Goal: Check status: Check status

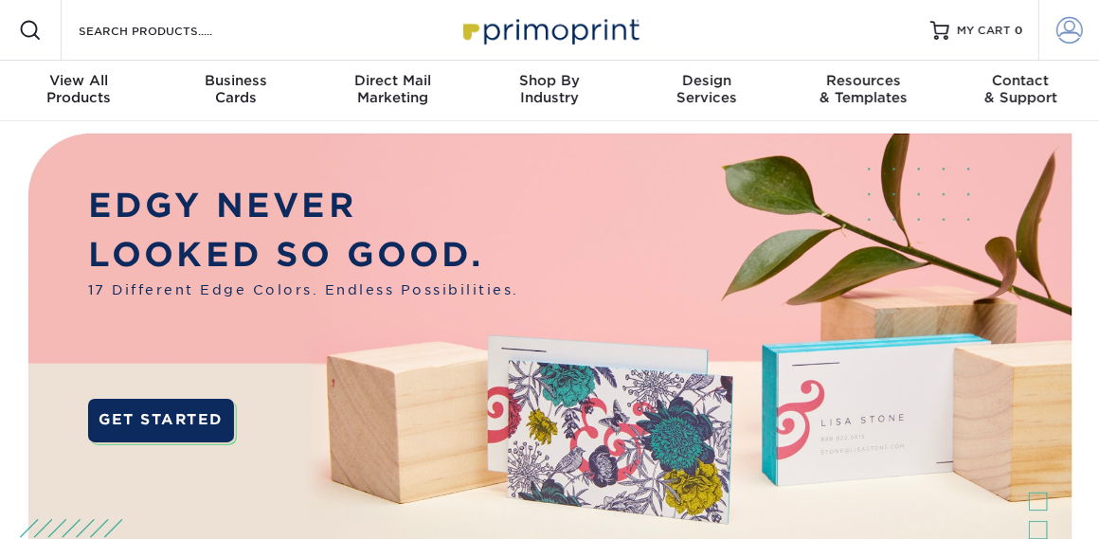
type input "[PERSON_NAME][EMAIL_ADDRESS][PERSON_NAME][DOMAIN_NAME]"
click at [1078, 39] on span at bounding box center [1069, 30] width 27 height 27
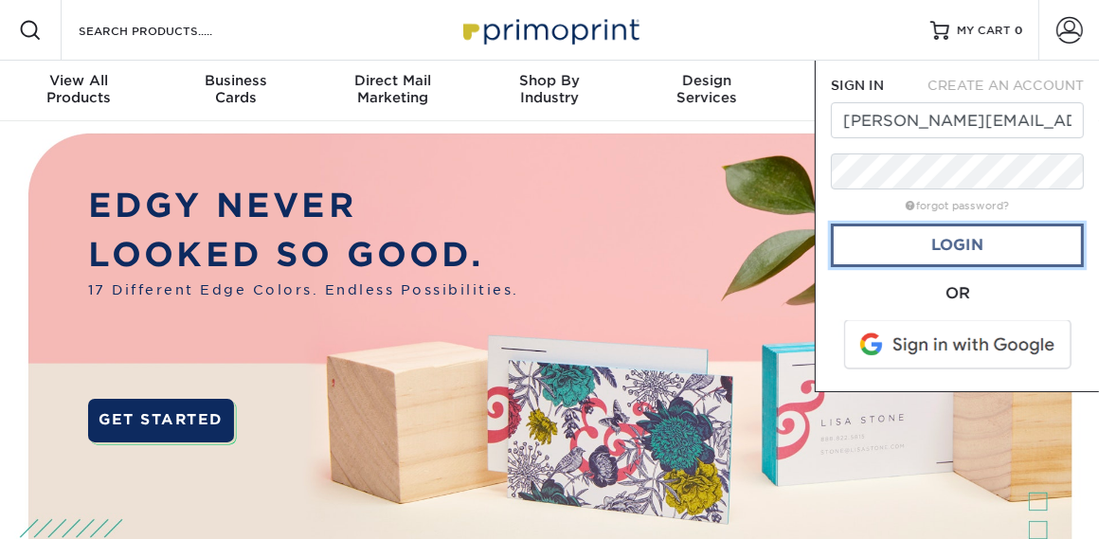
click at [958, 236] on link "Login" at bounding box center [957, 246] width 253 height 44
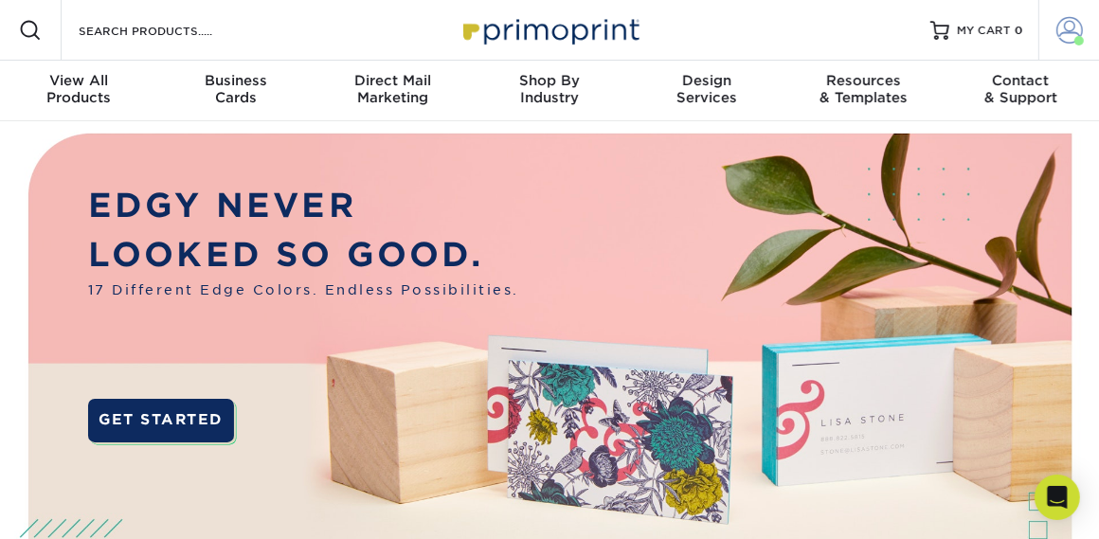
click at [1057, 40] on span at bounding box center [1069, 30] width 27 height 27
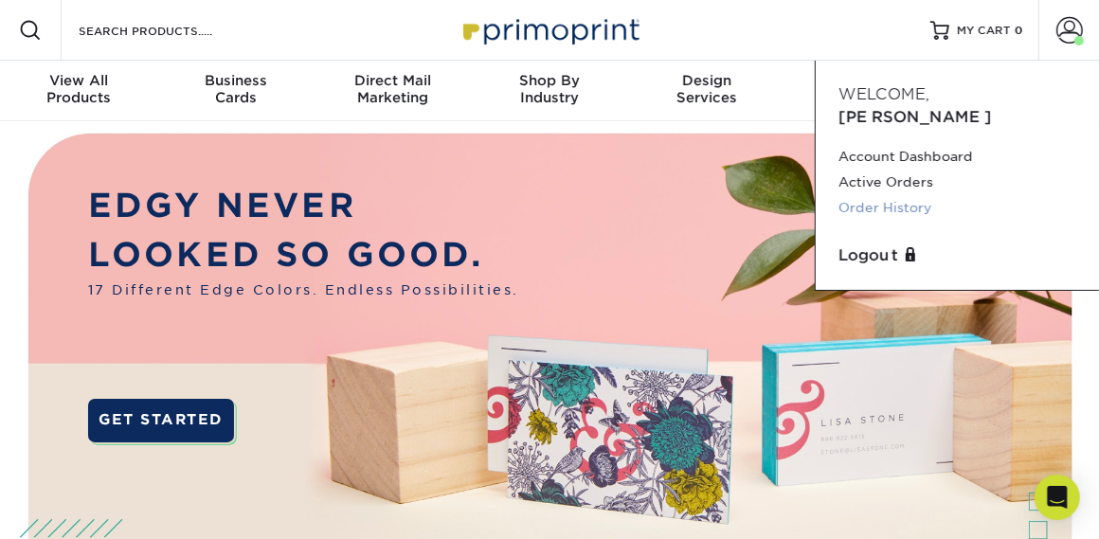
click at [883, 195] on link "Order History" at bounding box center [957, 208] width 238 height 26
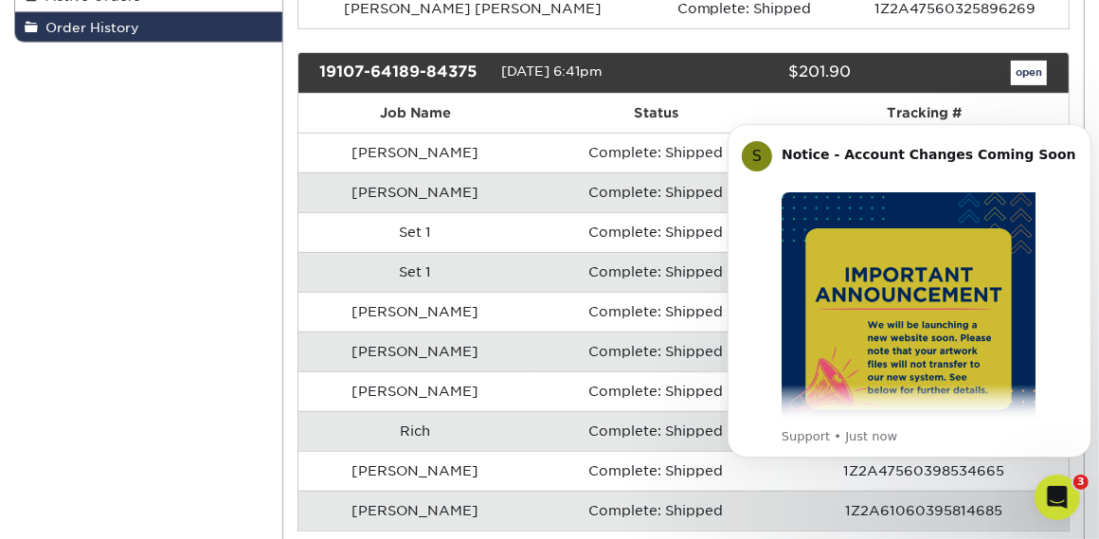
scroll to position [421, 0]
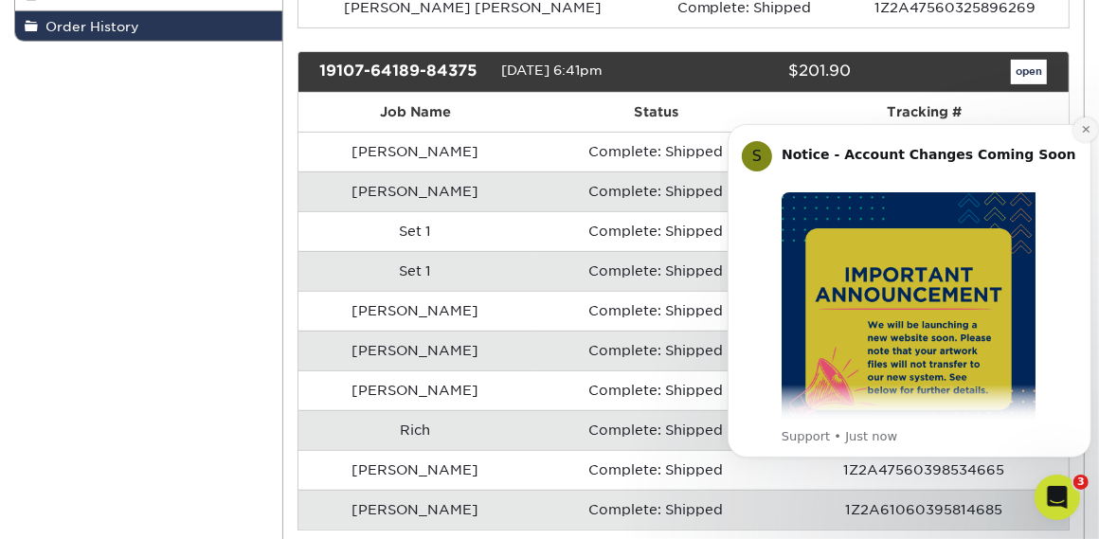
click at [1082, 135] on button "Dismiss notification" at bounding box center [1084, 129] width 25 height 25
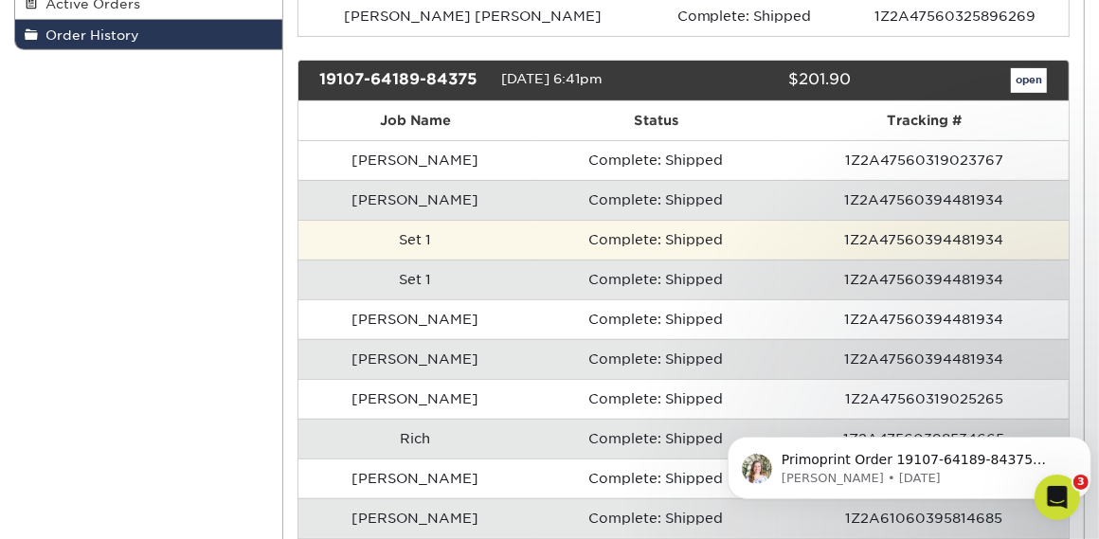
scroll to position [413, 0]
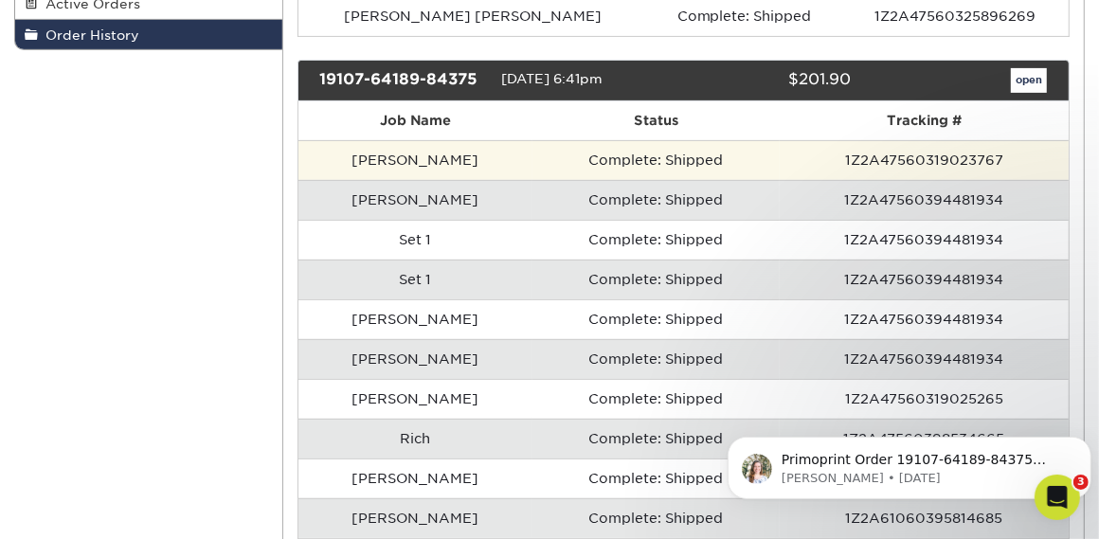
click at [636, 148] on td "Complete: Shipped" at bounding box center [655, 160] width 246 height 40
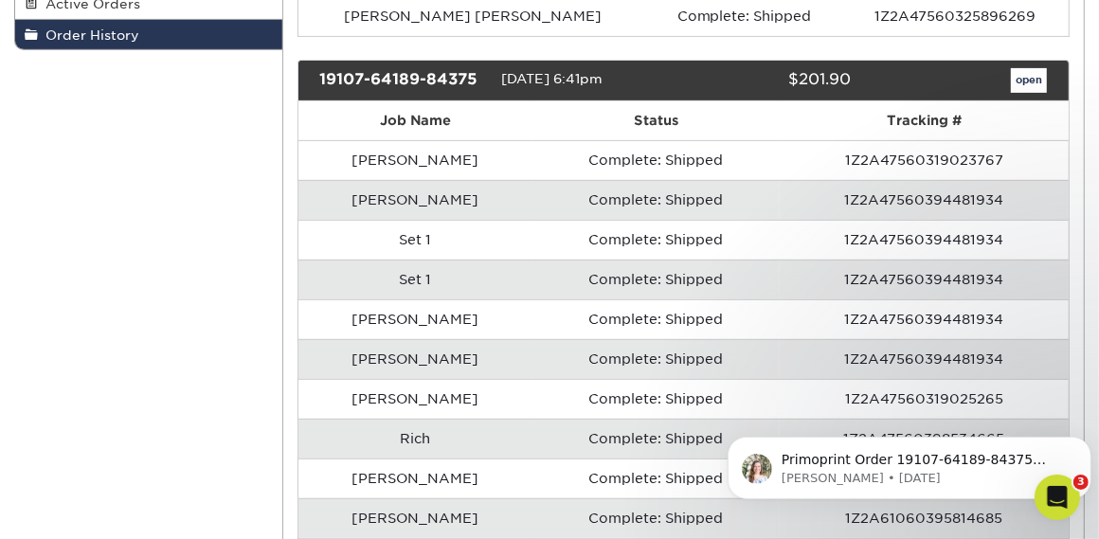
click at [577, 211] on td "Complete: Shipped" at bounding box center [655, 200] width 246 height 40
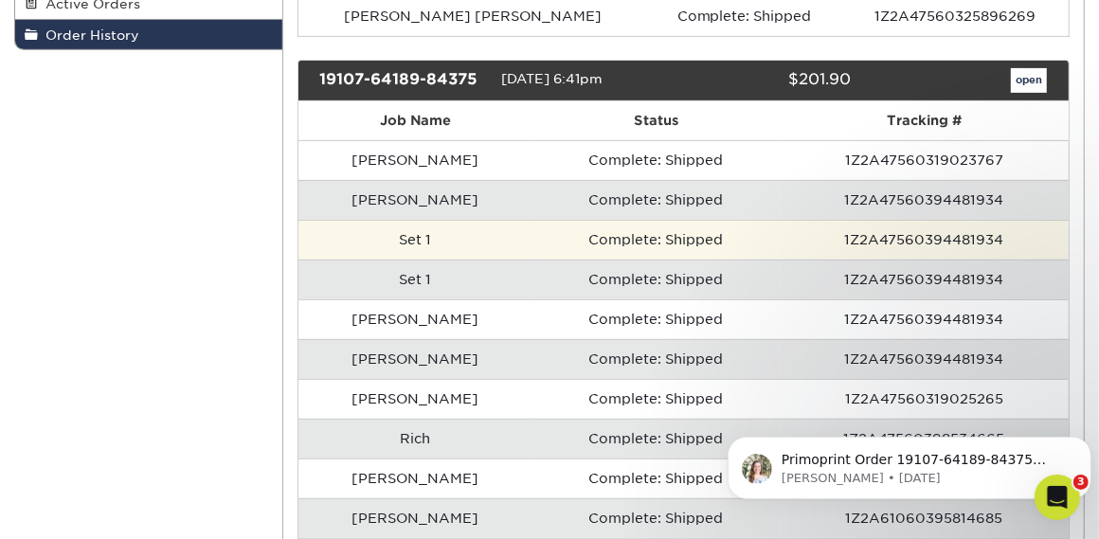
click at [562, 234] on td "Complete: Shipped" at bounding box center [655, 240] width 246 height 40
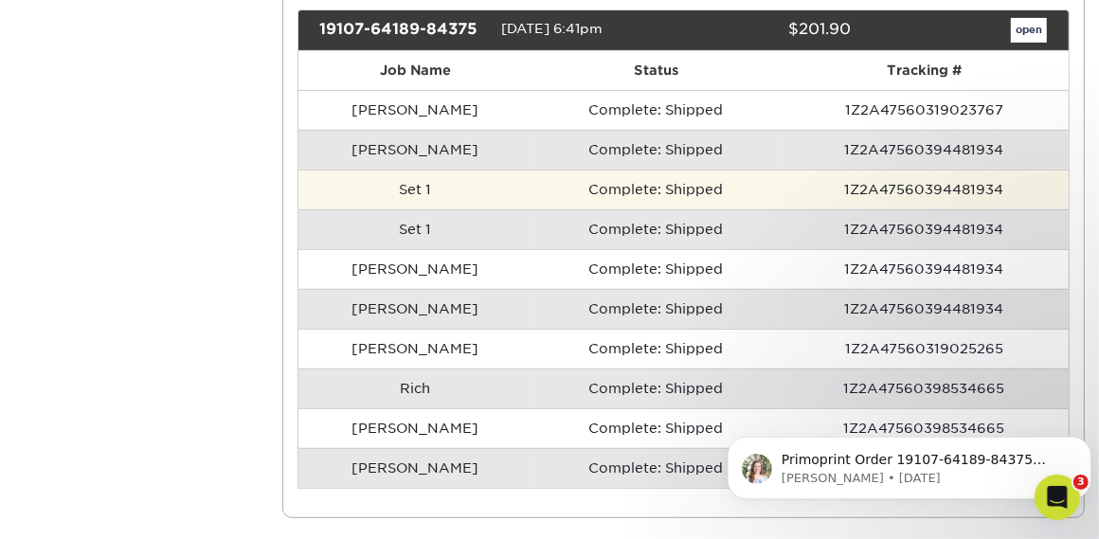
scroll to position [465, 0]
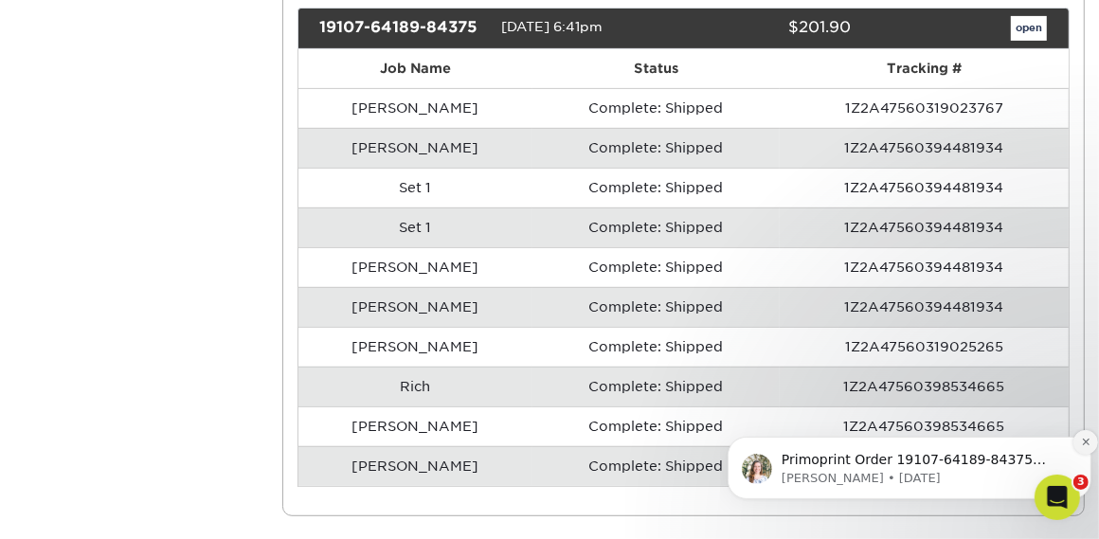
click at [1085, 439] on icon "Dismiss notification" at bounding box center [1085, 441] width 10 height 10
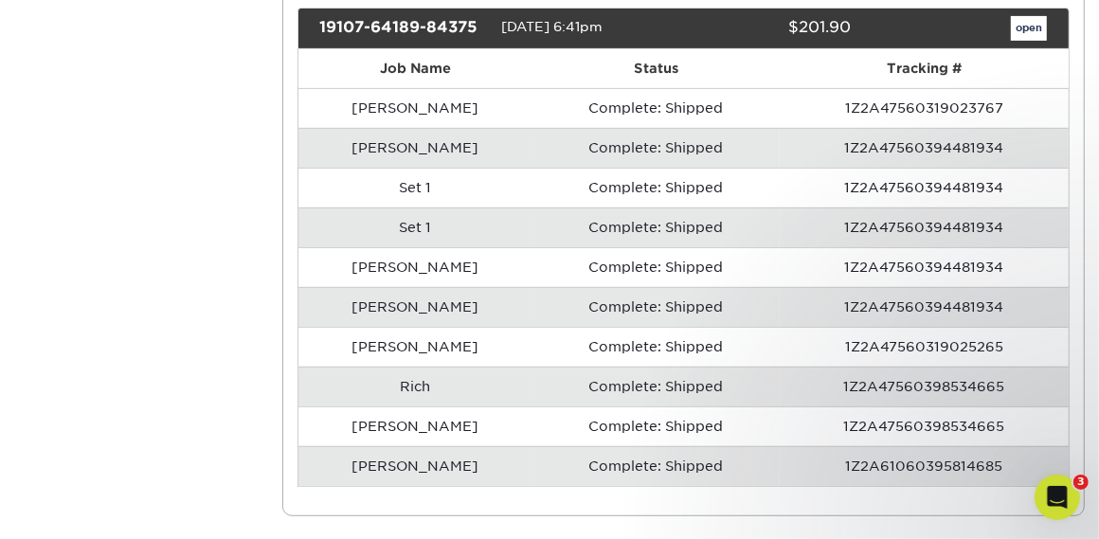
click at [912, 457] on td "1Z2A61060395814685" at bounding box center [924, 466] width 289 height 40
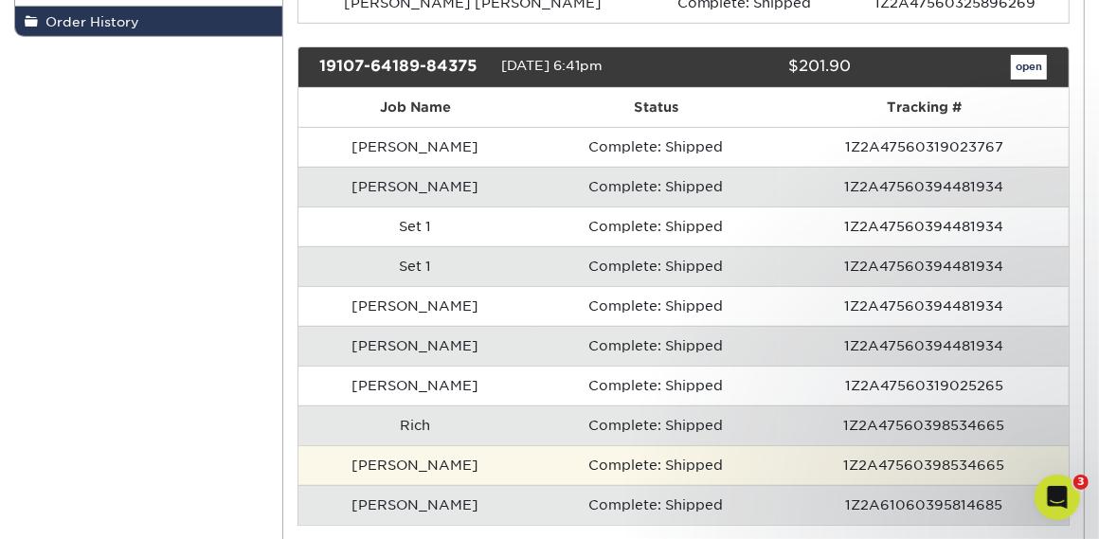
click at [901, 445] on td "1Z2A47560398534665" at bounding box center [924, 465] width 289 height 40
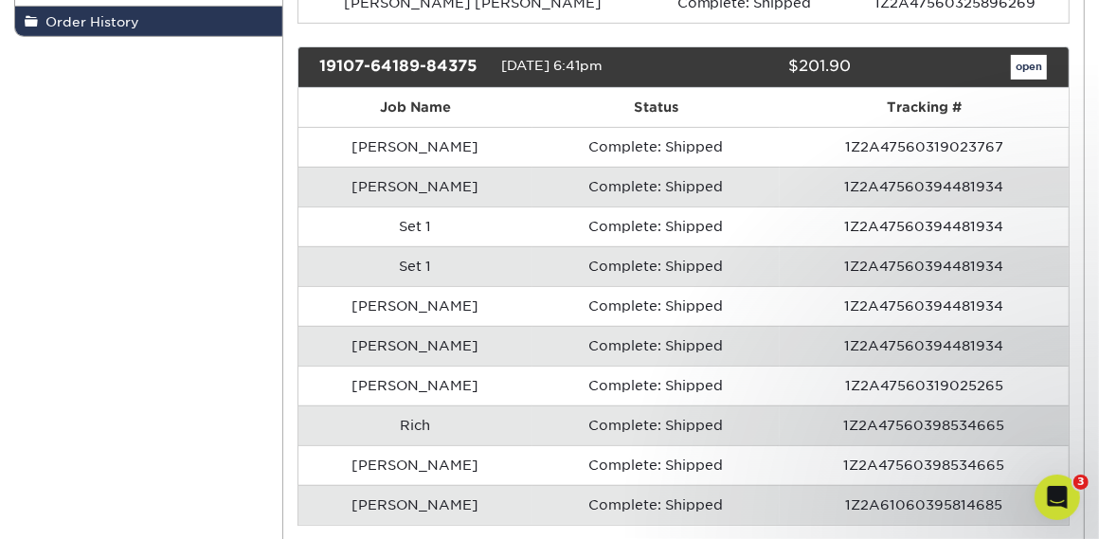
click at [816, 416] on td "1Z2A47560398534665" at bounding box center [924, 425] width 289 height 40
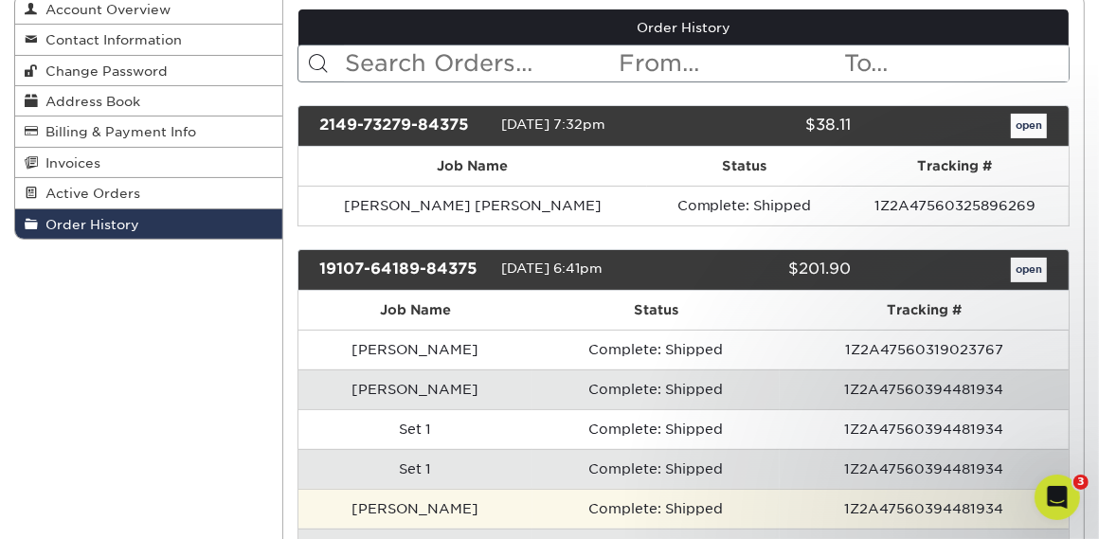
scroll to position [222, 0]
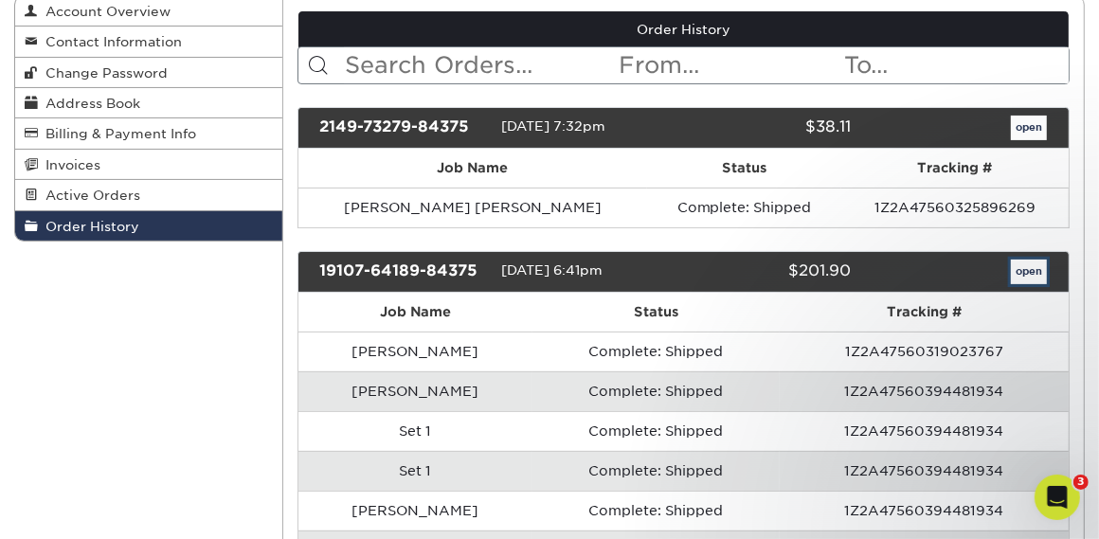
click at [1015, 264] on link "open" at bounding box center [1029, 272] width 36 height 25
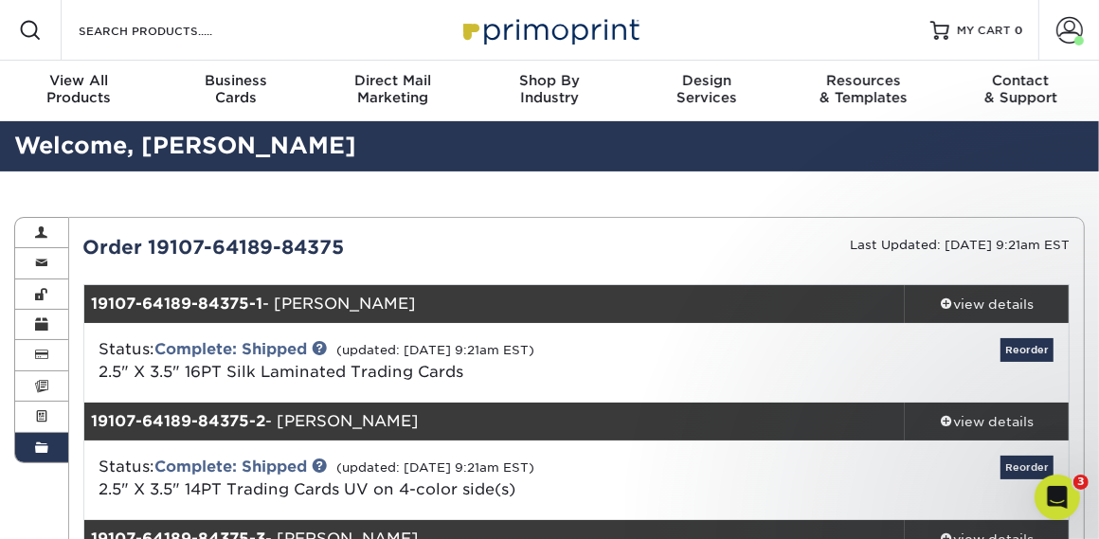
scroll to position [43, 0]
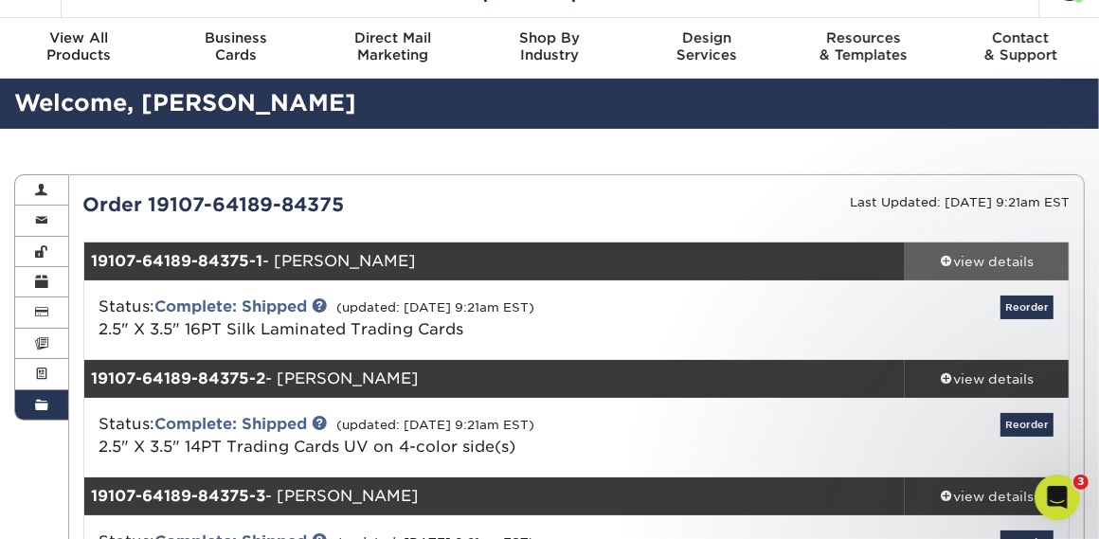
click at [938, 255] on div "view details" at bounding box center [987, 261] width 164 height 19
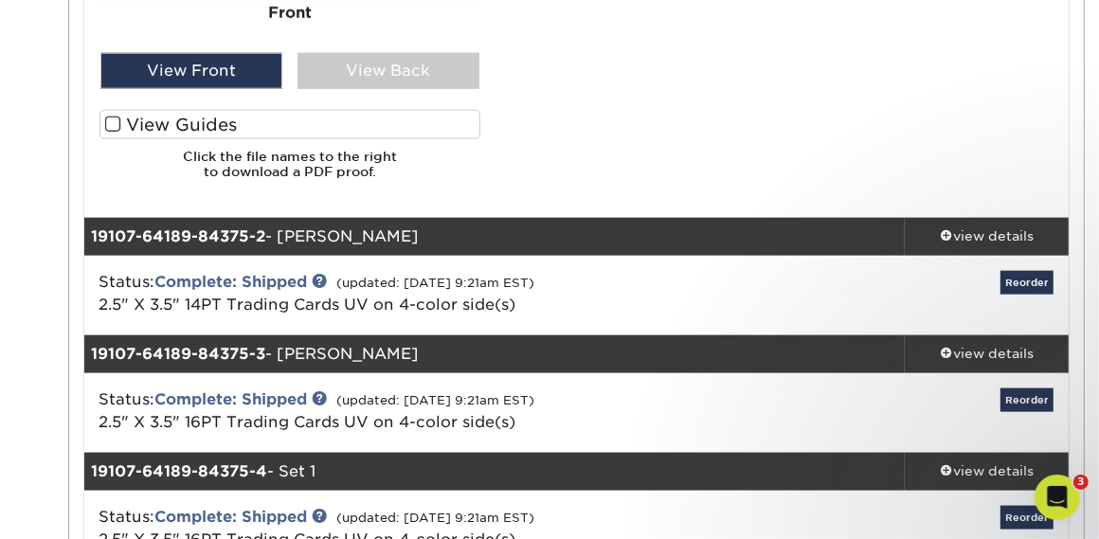
scroll to position [1363, 0]
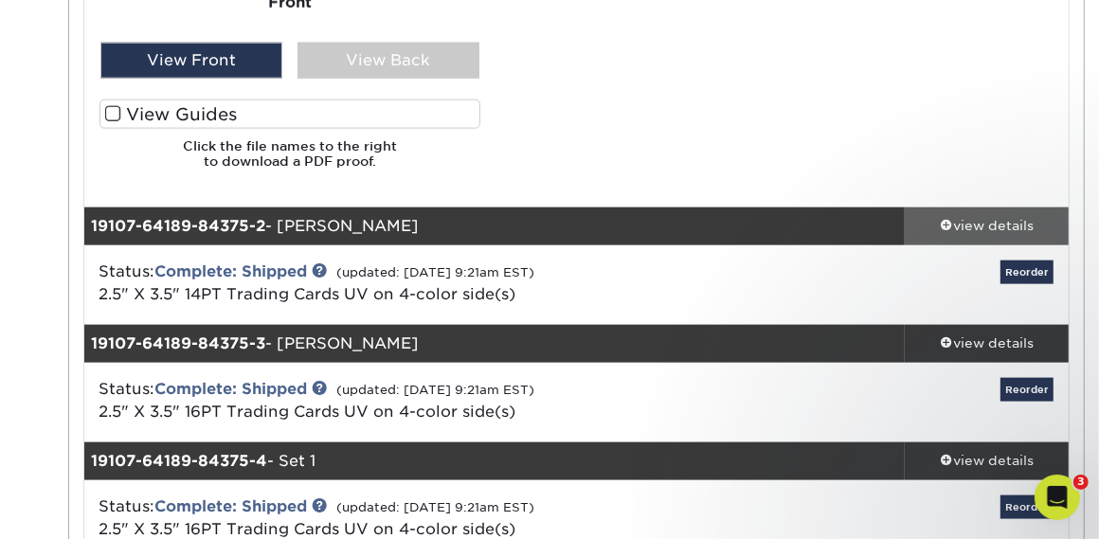
click at [948, 222] on span at bounding box center [946, 224] width 13 height 13
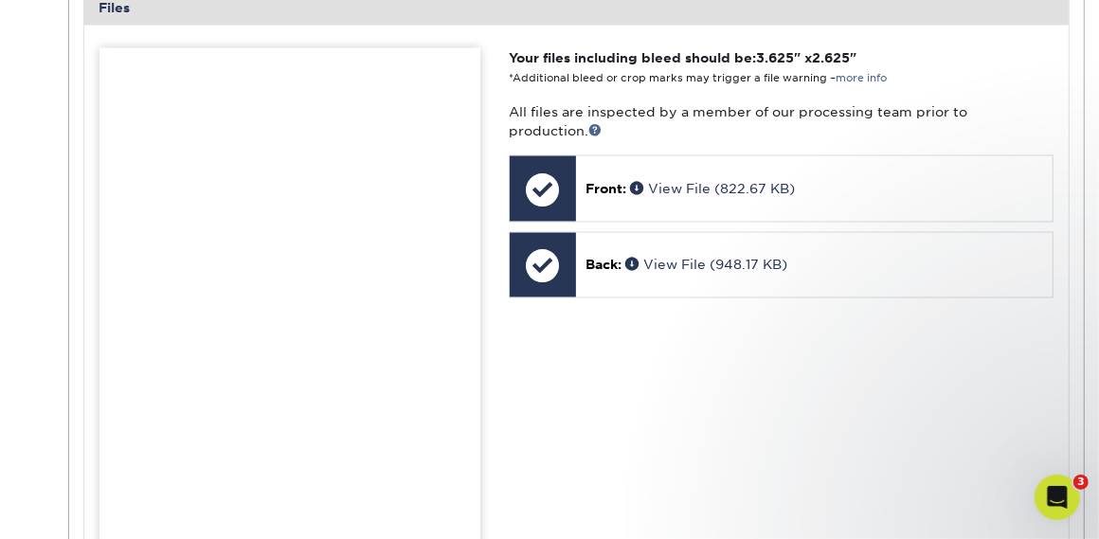
scroll to position [2040, 0]
